Goal: Navigation & Orientation: Find specific page/section

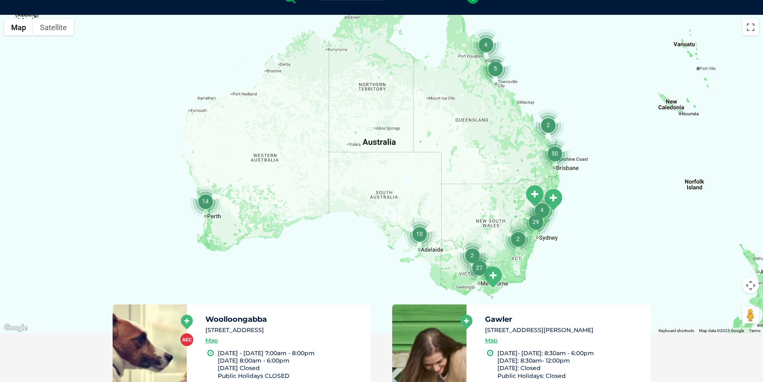
scroll to position [220, 0]
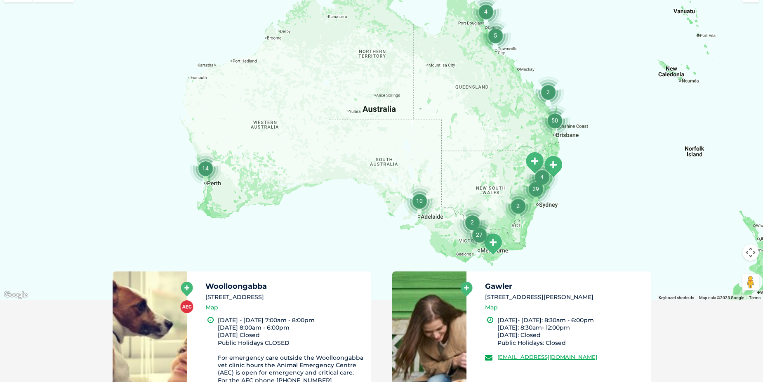
click at [554, 164] on img "4" at bounding box center [541, 176] width 31 height 31
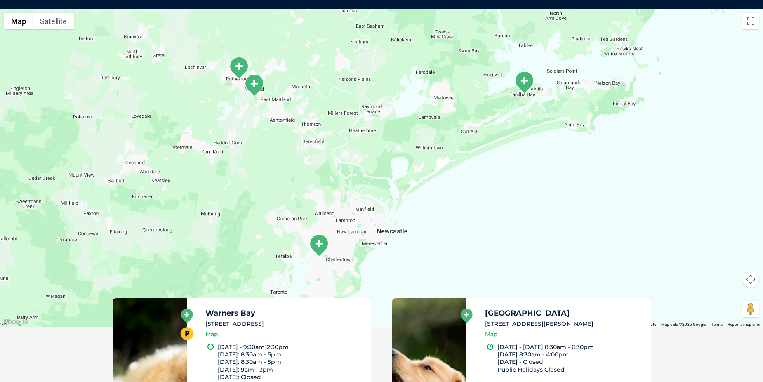
scroll to position [195, 0]
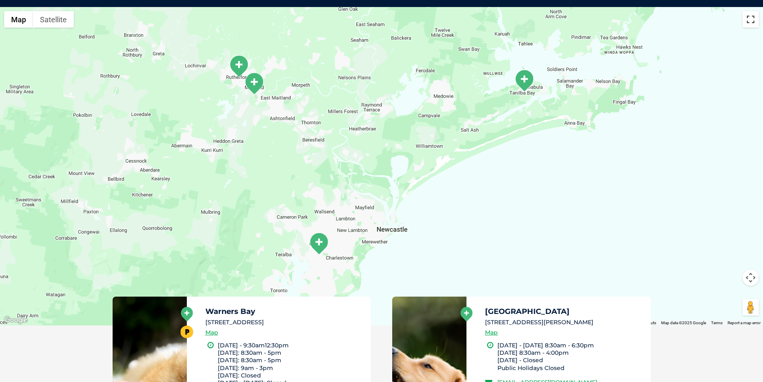
click at [752, 19] on button "Toggle fullscreen view" at bounding box center [750, 19] width 16 height 16
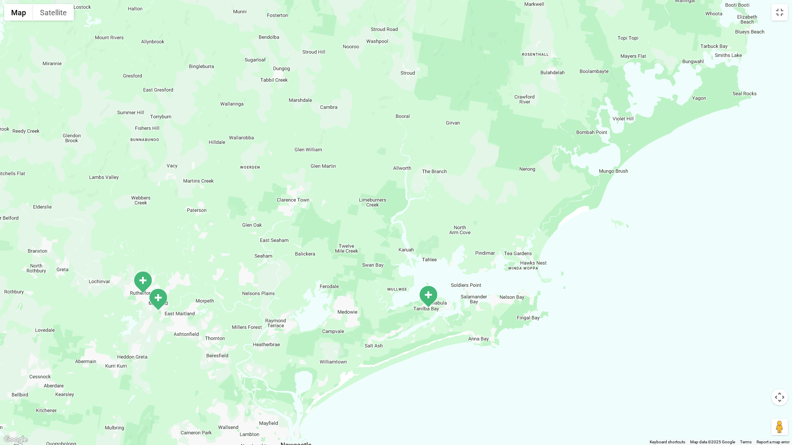
drag, startPoint x: 738, startPoint y: 103, endPoint x: 628, endPoint y: 264, distance: 195.0
click at [628, 264] on div "To navigate, press the arrow keys." at bounding box center [396, 222] width 792 height 445
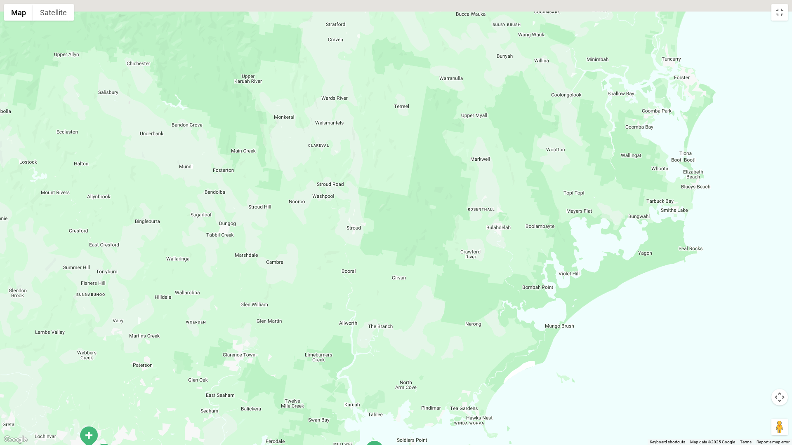
drag, startPoint x: 717, startPoint y: 127, endPoint x: 663, endPoint y: 299, distance: 179.8
click at [662, 301] on div "To navigate, press the arrow keys." at bounding box center [396, 222] width 792 height 445
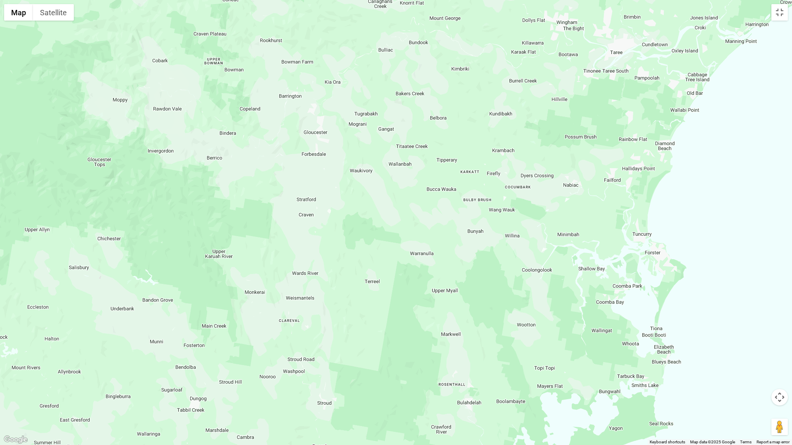
drag, startPoint x: 723, startPoint y: 150, endPoint x: 696, endPoint y: 301, distance: 152.6
click at [696, 301] on div "To navigate, press the arrow keys." at bounding box center [396, 222] width 792 height 445
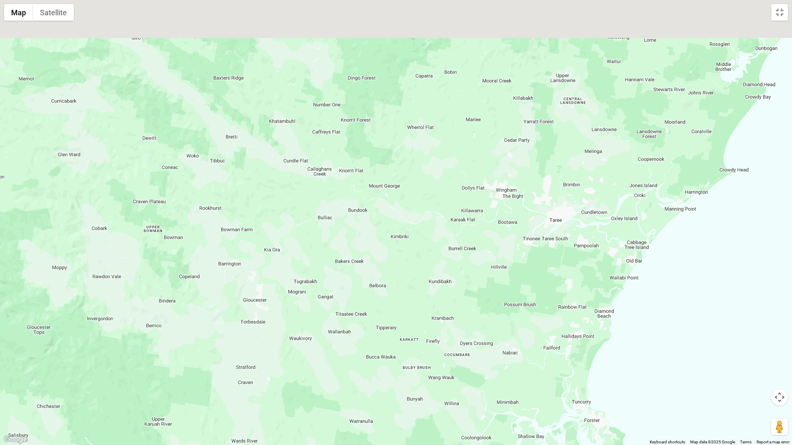
drag, startPoint x: 745, startPoint y: 114, endPoint x: 682, endPoint y: 293, distance: 189.7
click at [682, 293] on div "To navigate, press the arrow keys." at bounding box center [396, 222] width 792 height 445
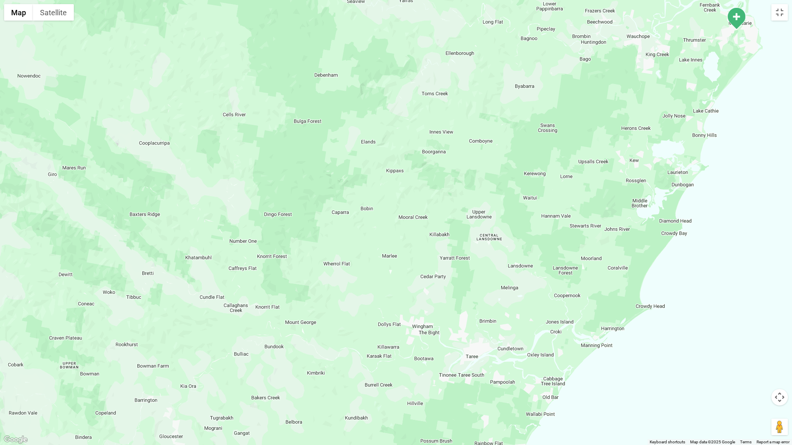
drag, startPoint x: 773, startPoint y: 112, endPoint x: 691, endPoint y: 236, distance: 148.7
click at [691, 236] on div "To navigate, press the arrow keys." at bounding box center [396, 222] width 792 height 445
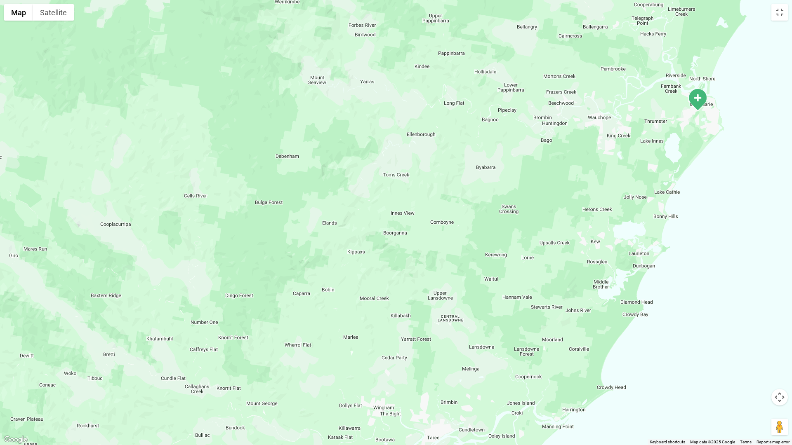
drag, startPoint x: 753, startPoint y: 71, endPoint x: 710, endPoint y: 162, distance: 100.9
click at [710, 162] on div "To navigate, press the arrow keys." at bounding box center [396, 222] width 792 height 445
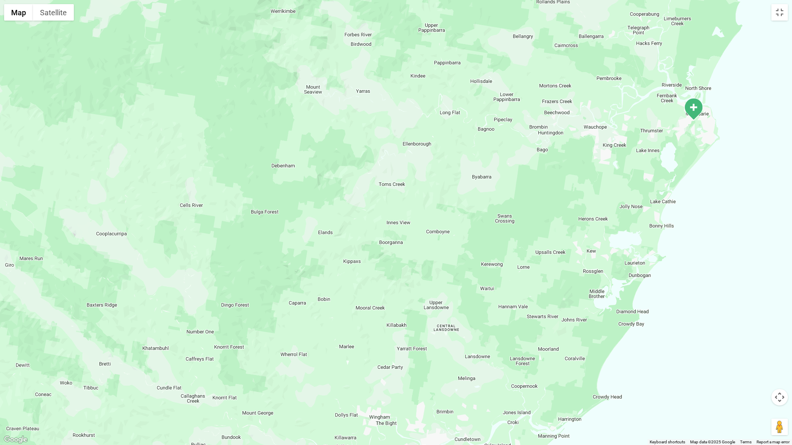
click at [694, 107] on img "Port Macquarie" at bounding box center [693, 109] width 21 height 23
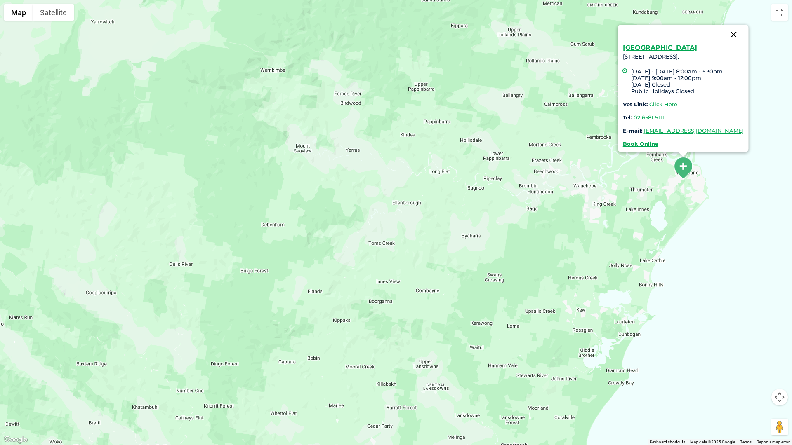
click at [743, 34] on button "Close" at bounding box center [734, 35] width 20 height 20
